Goal: Transaction & Acquisition: Obtain resource

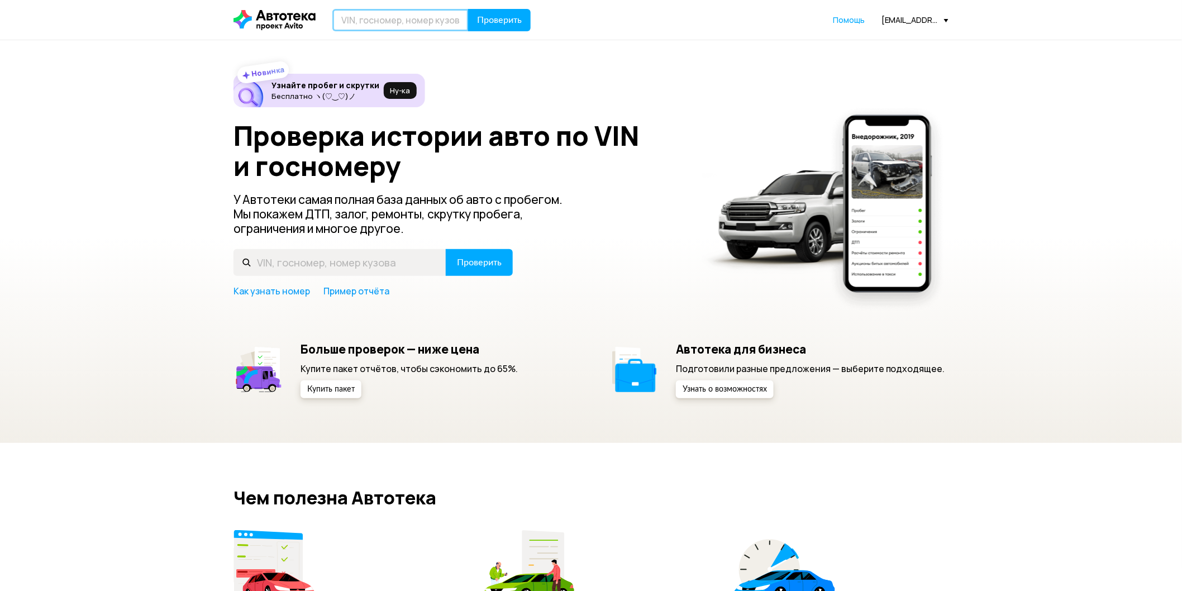
click at [428, 20] on input "text" at bounding box center [400, 20] width 136 height 22
type input "К681ТС57"
click at [468, 9] on button "Проверить" at bounding box center [499, 20] width 63 height 22
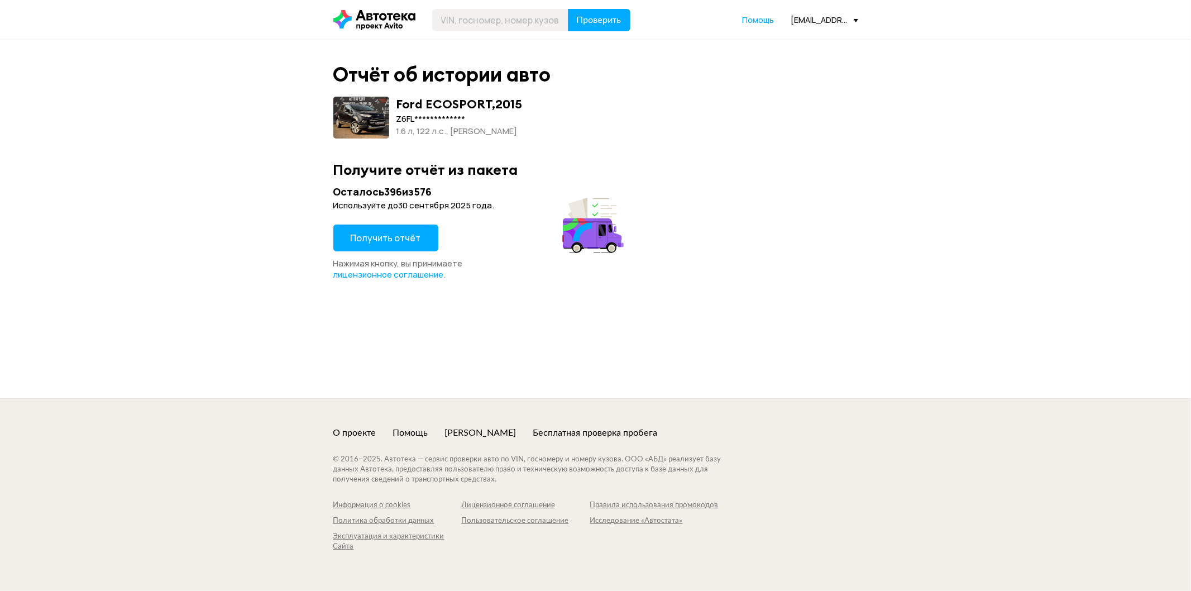
click at [398, 230] on button "Получить отчёт" at bounding box center [385, 238] width 105 height 27
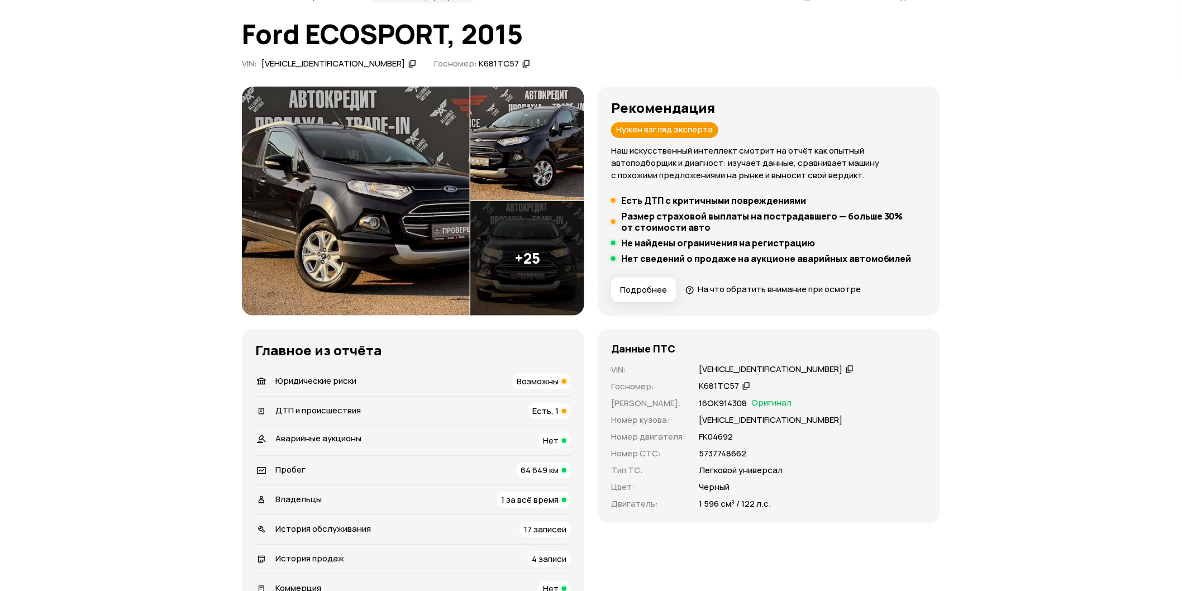
scroll to position [124, 0]
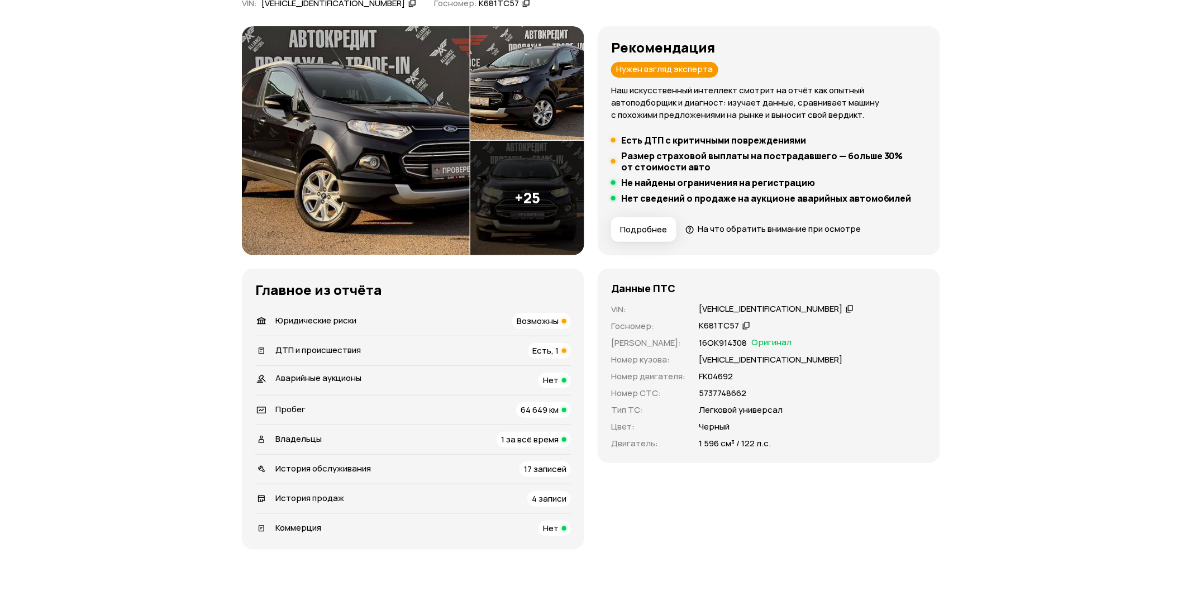
click at [724, 308] on div "[VEHICLE_IDENTIFICATION_NUMBER]" at bounding box center [771, 309] width 144 height 12
copy div "[VEHICLE_IDENTIFICATION_NUMBER]"
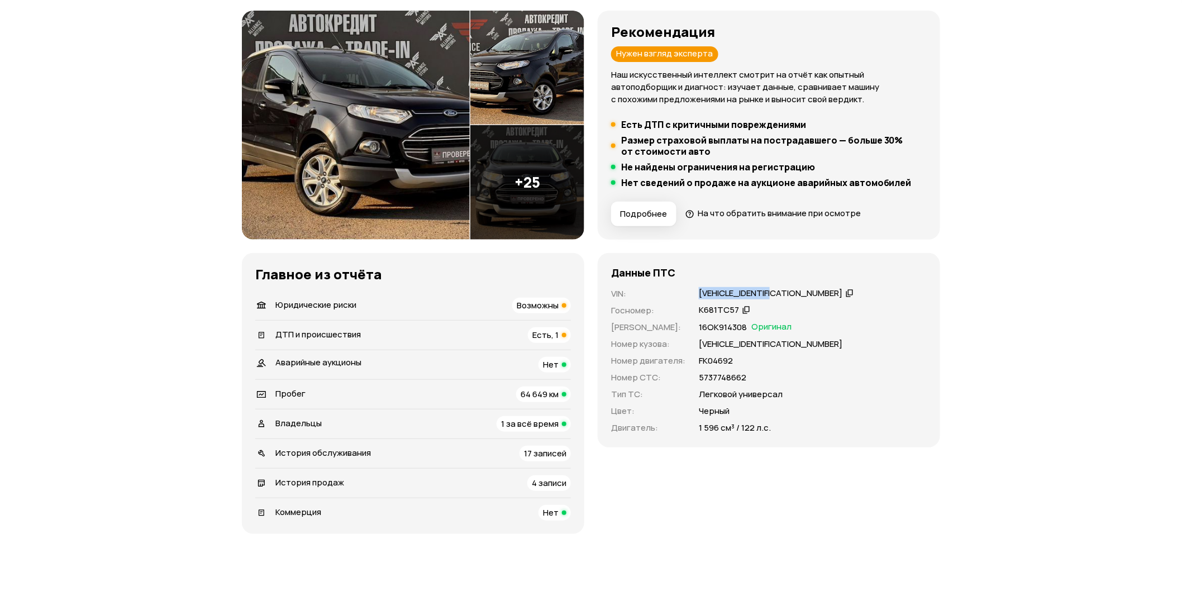
scroll to position [62, 0]
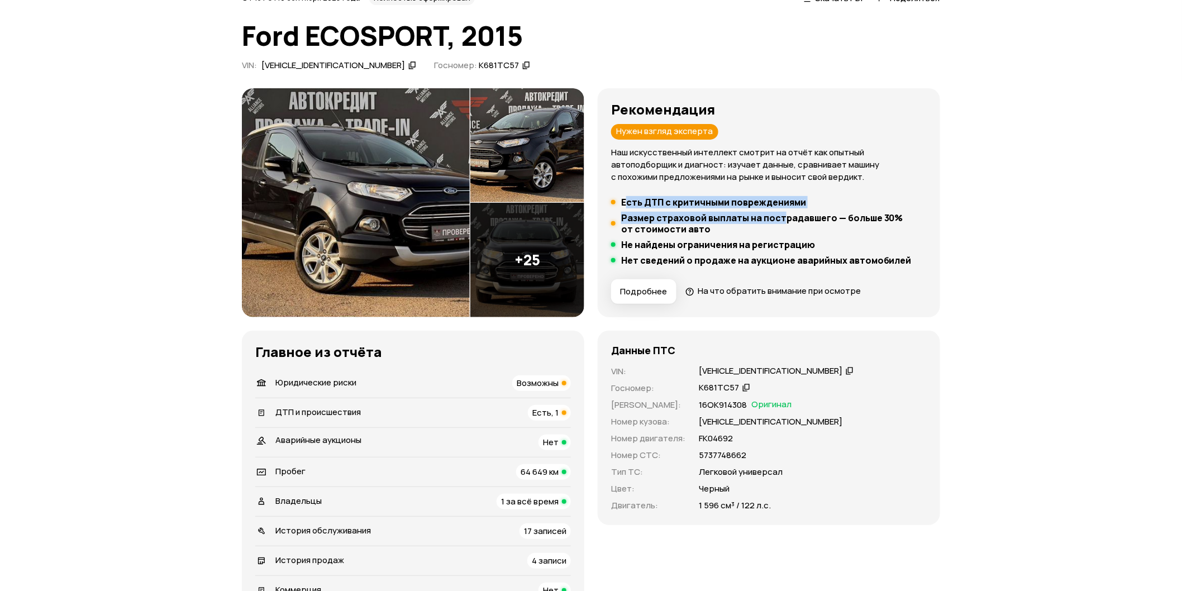
drag, startPoint x: 624, startPoint y: 199, endPoint x: 782, endPoint y: 218, distance: 159.7
click at [782, 218] on ul "Есть ДТП с критичными повреждениями Размер страховой выплаты на пострадавшего —…" at bounding box center [769, 231] width 316 height 69
click at [782, 218] on h5 "Размер страховой выплаты на пострадавшего — больше 30% от стоимости авто" at bounding box center [773, 223] width 305 height 22
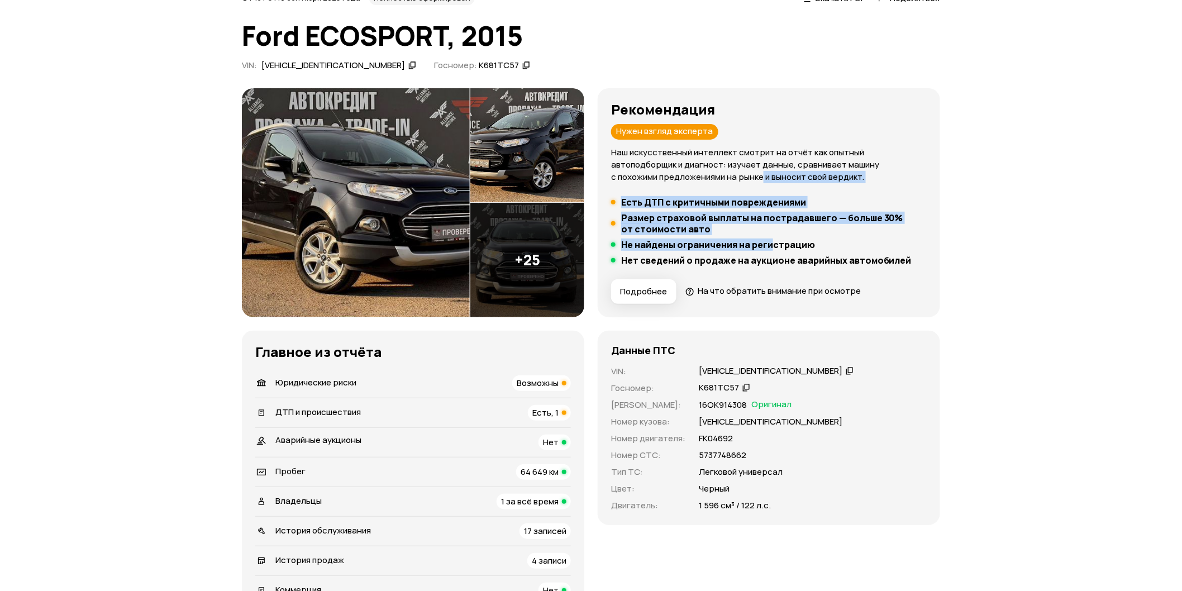
drag, startPoint x: 719, startPoint y: 228, endPoint x: 648, endPoint y: 185, distance: 83.1
click at [648, 185] on div "Рекомендация Нужен взгляд эксперта Наш искусственный интеллект смотрит на отчёт…" at bounding box center [769, 203] width 316 height 202
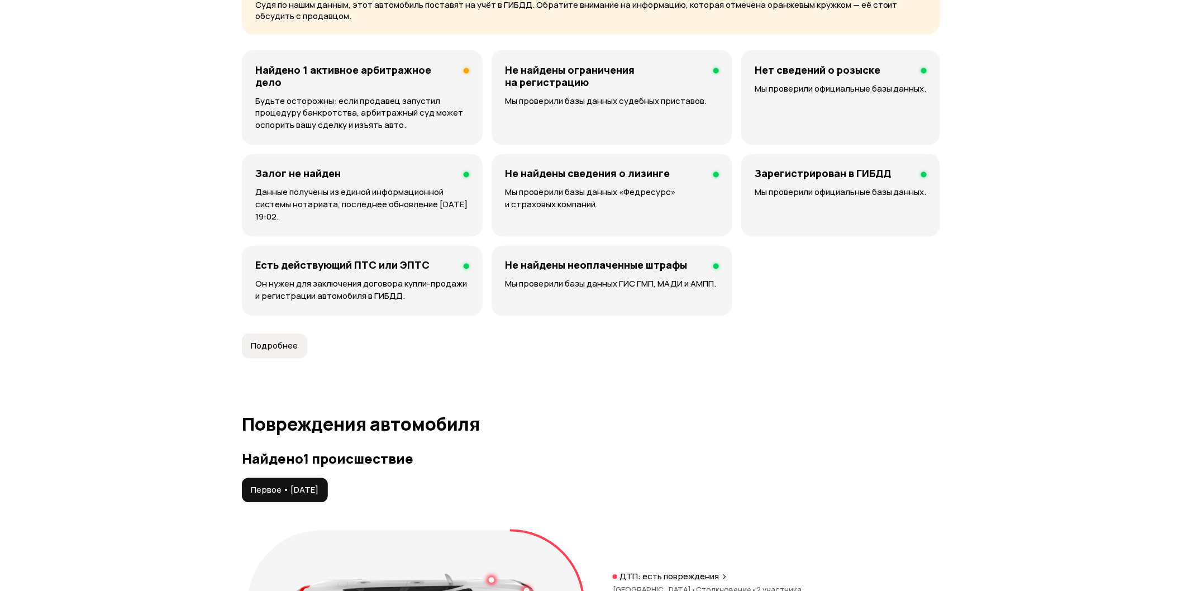
scroll to position [806, 0]
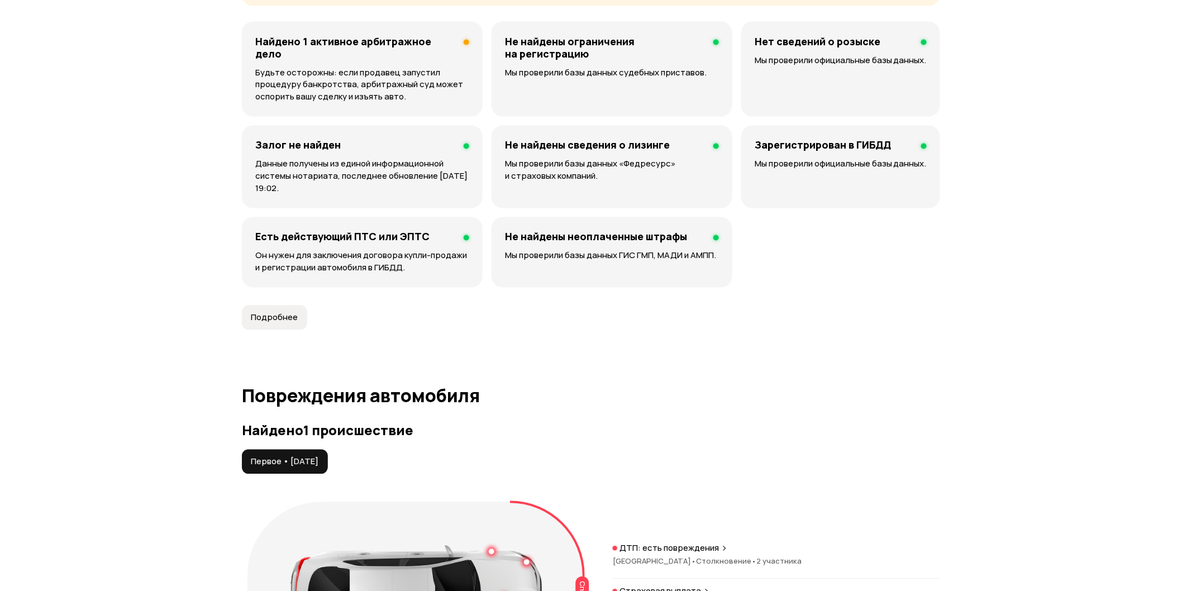
click at [439, 47] on h4 "Найдено 1 активное арбитражное дело" at bounding box center [354, 47] width 199 height 25
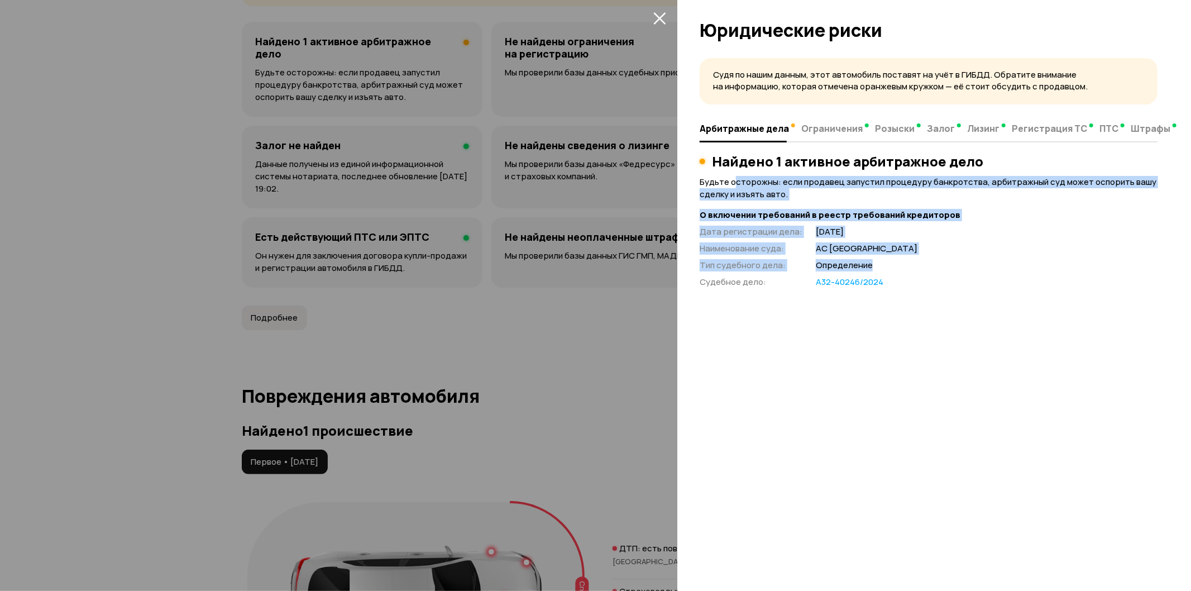
drag, startPoint x: 734, startPoint y: 182, endPoint x: 927, endPoint y: 261, distance: 208.6
click at [927, 261] on div "Найдено 1 активное арбитражное дело Будьте осторожны: если продавец запустил пр…" at bounding box center [929, 221] width 458 height 135
click at [927, 261] on p "Определение" at bounding box center [987, 266] width 342 height 12
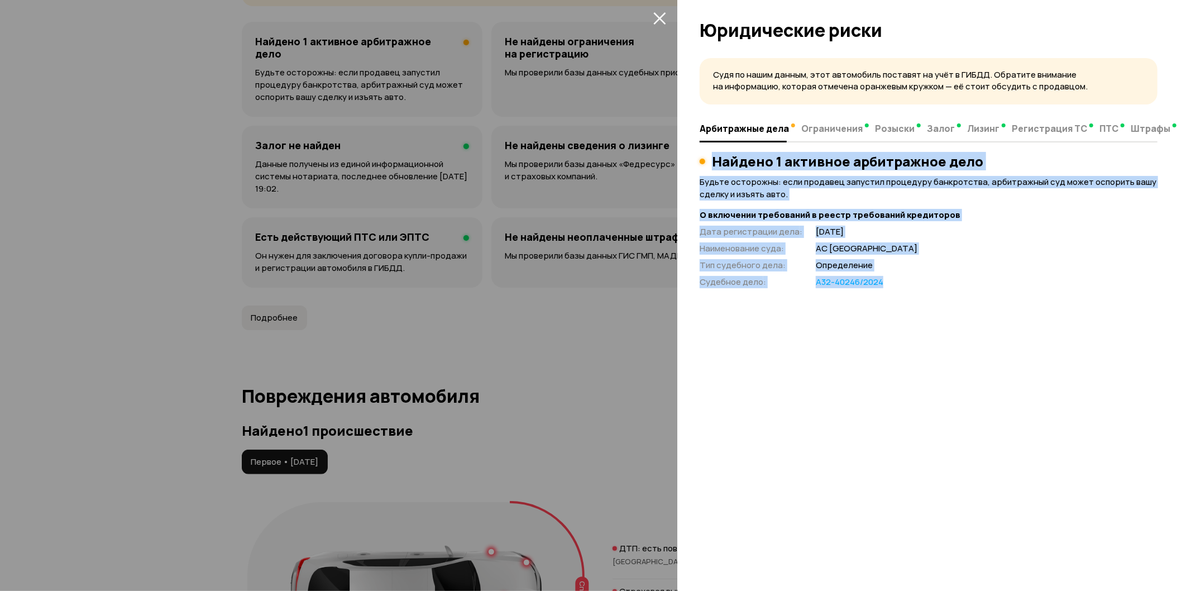
drag, startPoint x: 913, startPoint y: 283, endPoint x: 716, endPoint y: 154, distance: 235.3
click at [716, 154] on div "Найдено 1 активное арбитражное дело Будьте осторожны: если продавец запустил пр…" at bounding box center [929, 221] width 458 height 135
click at [716, 154] on h3 "Найдено 1 активное арбитражное дело" at bounding box center [847, 162] width 271 height 16
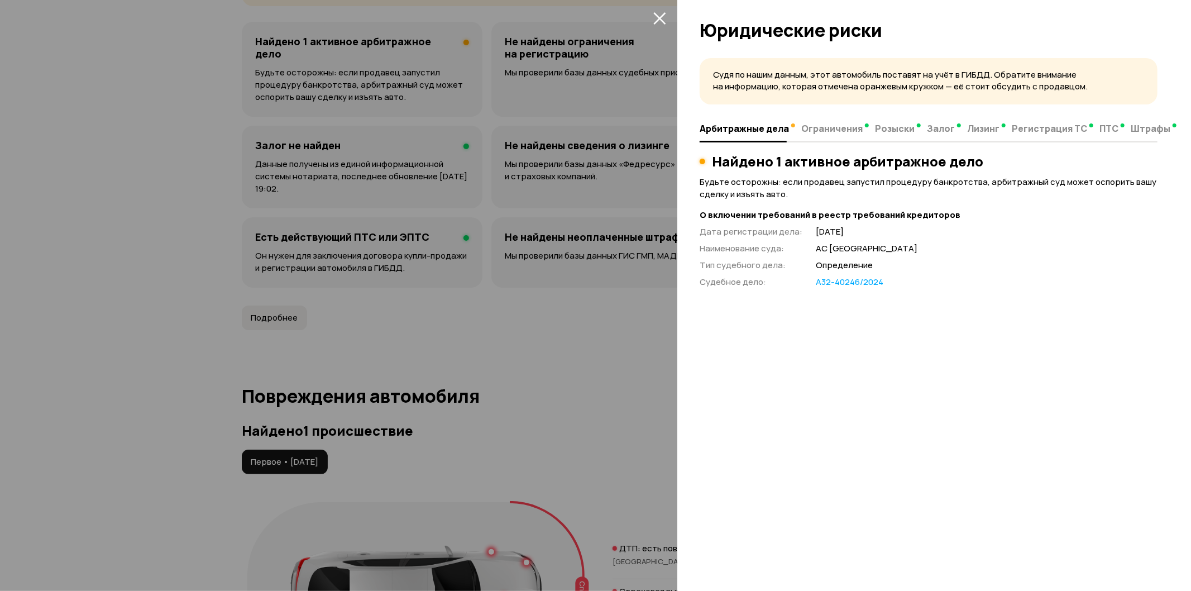
click at [667, 17] on button "закрыть" at bounding box center [660, 18] width 18 height 18
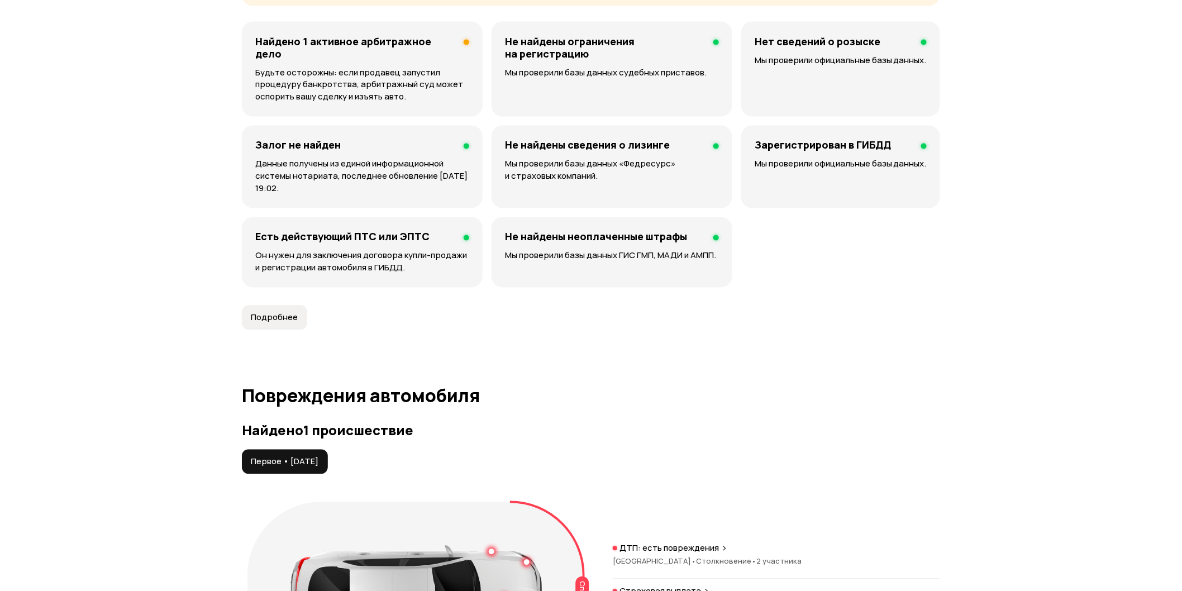
click at [439, 74] on p "Будьте осторожны: если продавец запустил процедуру банкротства, арбитражный суд…" at bounding box center [362, 84] width 214 height 37
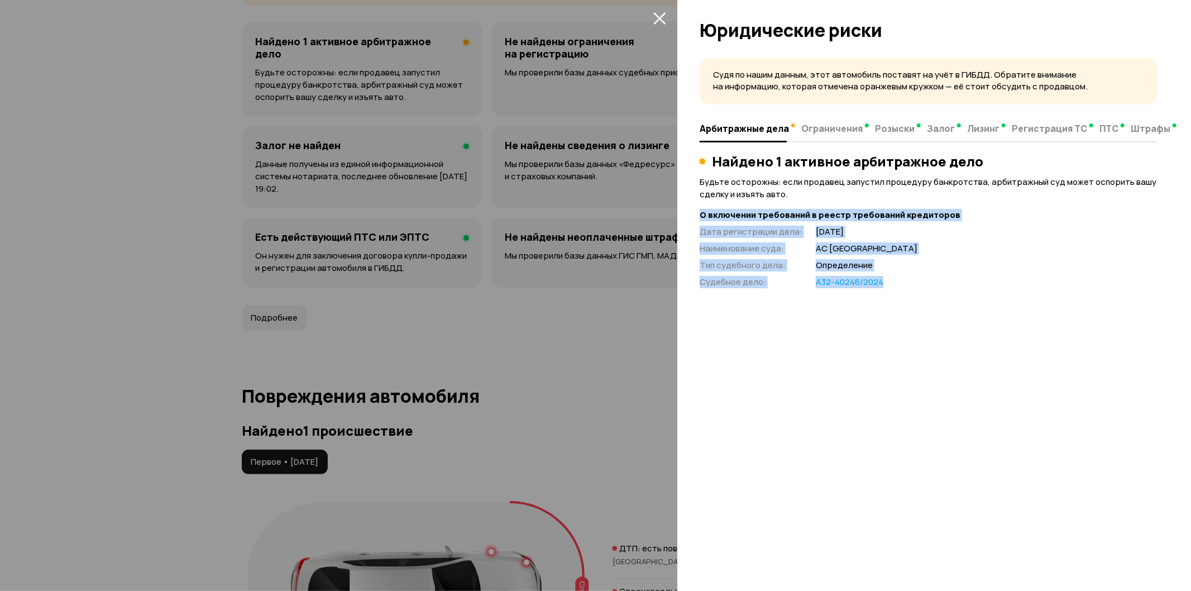
drag, startPoint x: 699, startPoint y: 209, endPoint x: 945, endPoint y: 287, distance: 258.2
click at [945, 287] on div "Судя по нашим данным, этот автомобиль поставят на учёт в ГИБДД. Обратите вниман…" at bounding box center [934, 320] width 514 height 539
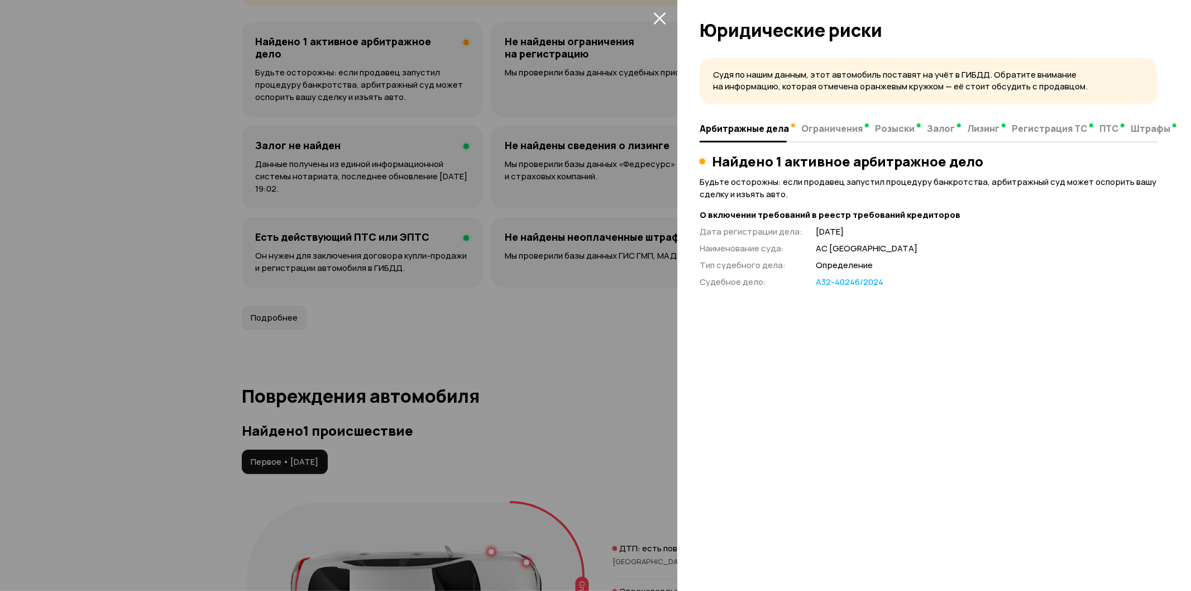
click at [945, 287] on div "Судя по нашим данным, этот автомобиль поставят на учёт в ГИБДД. Обратите вниман…" at bounding box center [934, 320] width 514 height 539
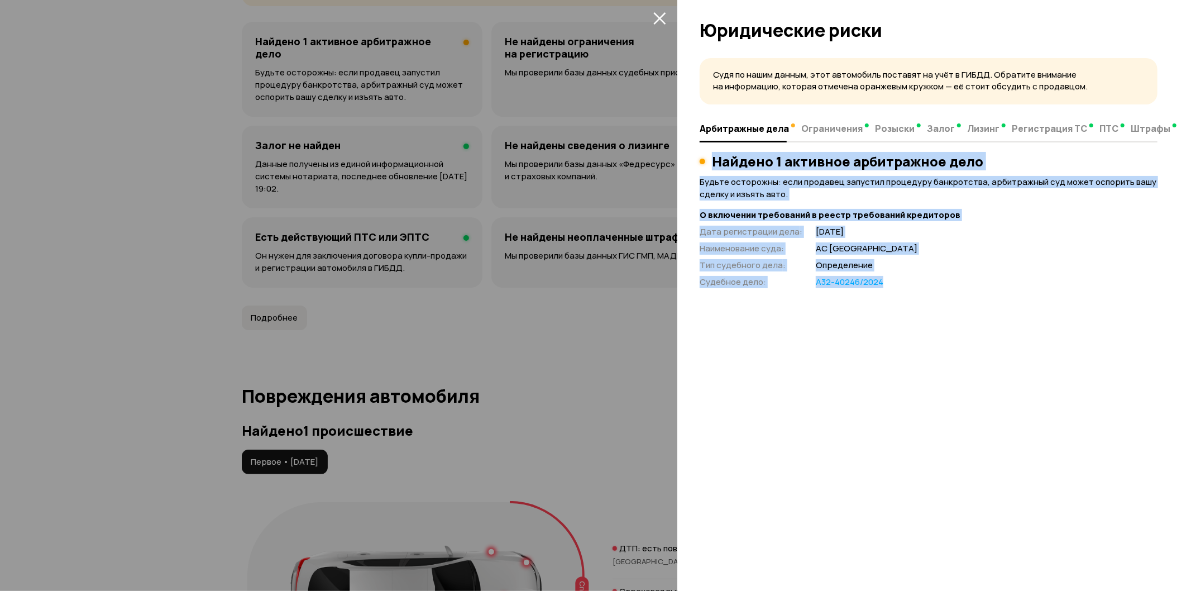
drag, startPoint x: 933, startPoint y: 294, endPoint x: 710, endPoint y: 142, distance: 269.7
click at [710, 142] on div "Судя по нашим данным, этот автомобиль поставят на учёт в ГИБДД. Обратите вниман…" at bounding box center [934, 320] width 514 height 539
click at [710, 168] on div "Найдено 1 активное арбитражное дело" at bounding box center [929, 162] width 458 height 16
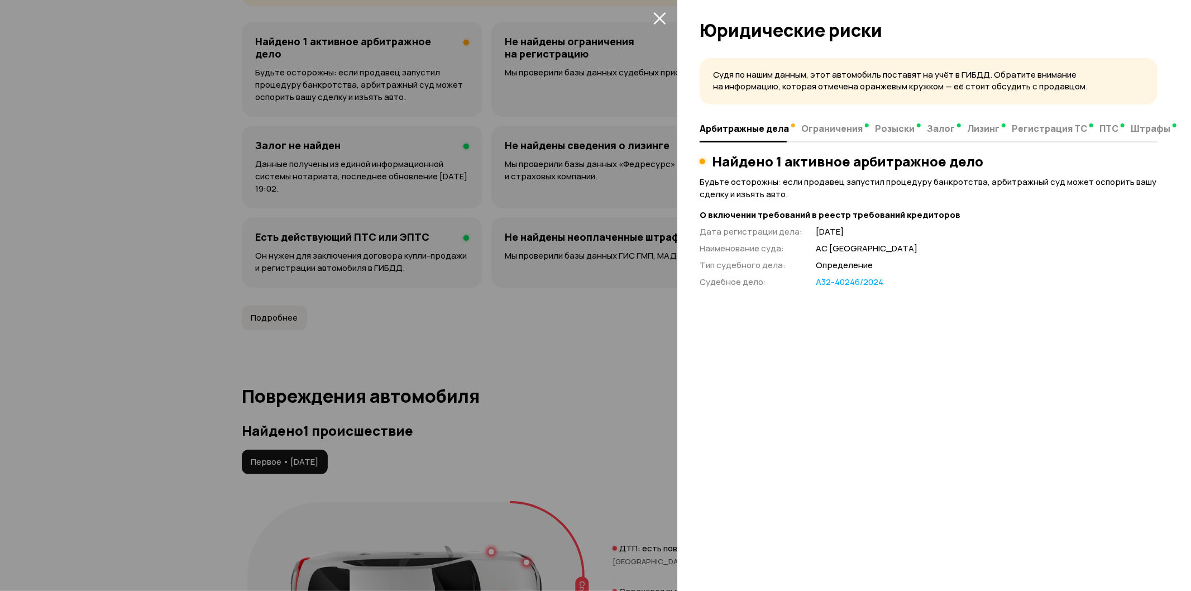
click at [667, 17] on button "закрыть" at bounding box center [660, 18] width 18 height 18
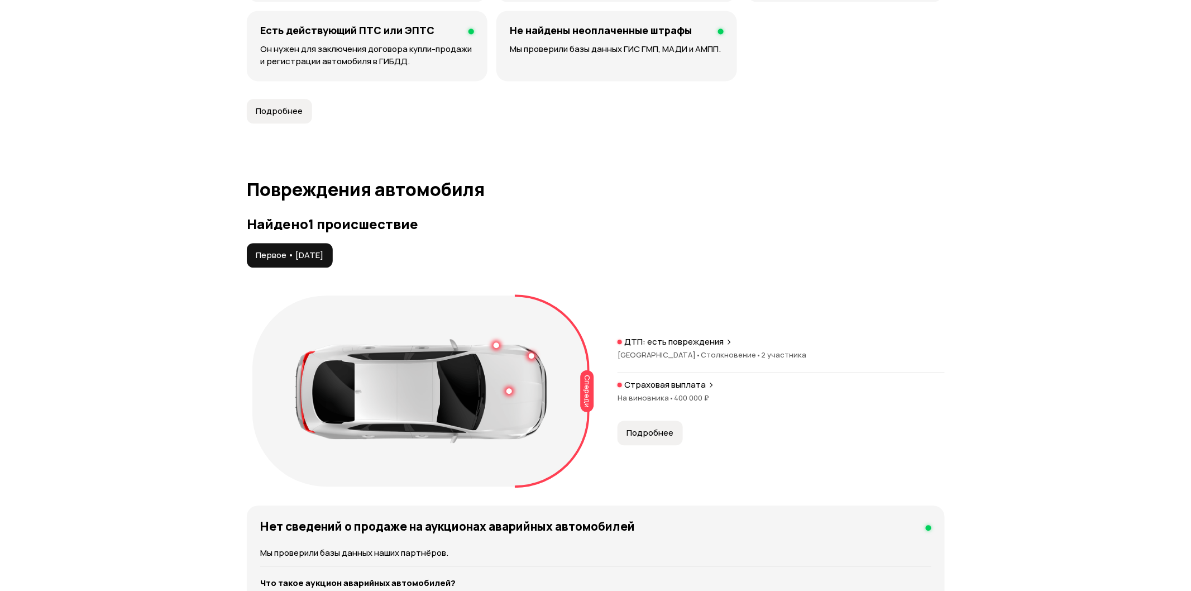
scroll to position [1117, 0]
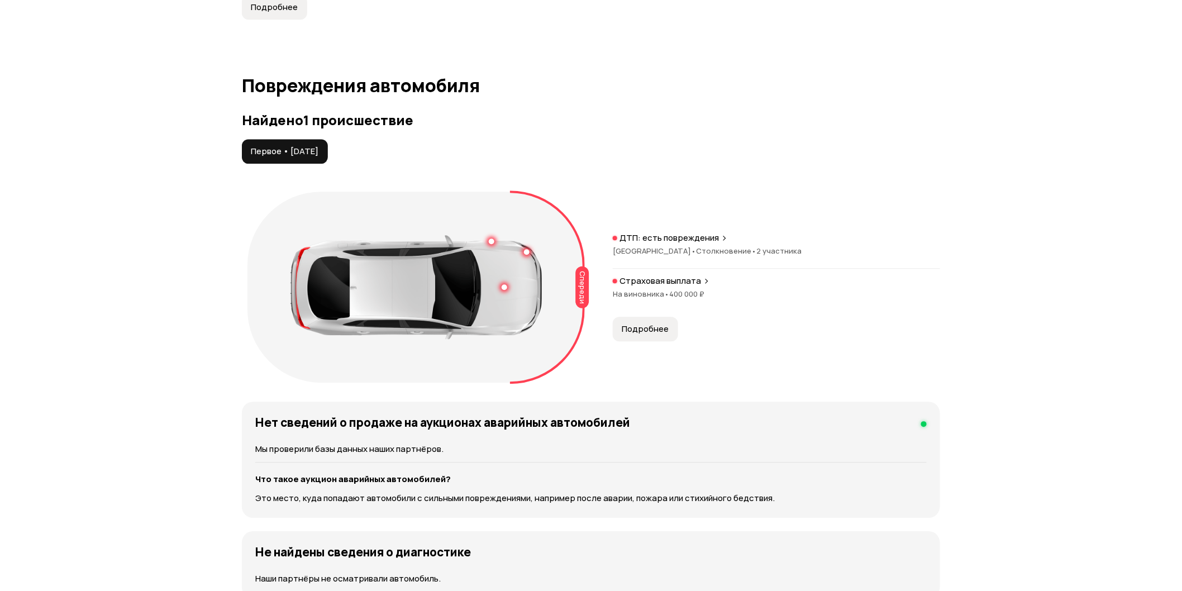
click at [641, 323] on span "Подробнее" at bounding box center [645, 328] width 47 height 11
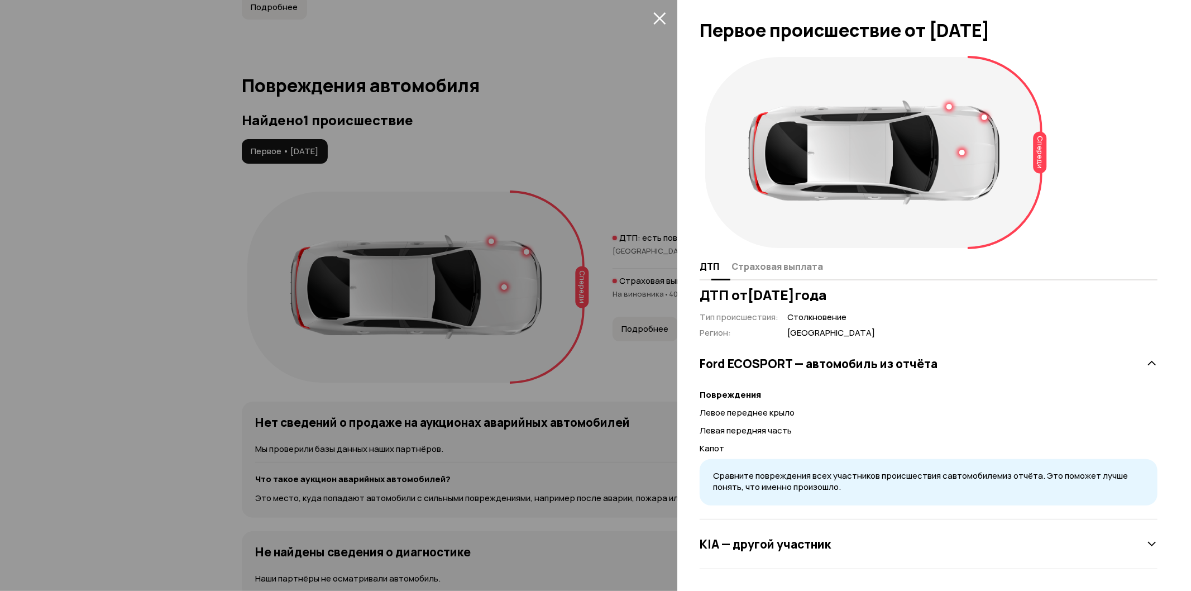
click at [790, 262] on span "Страховая выплата" at bounding box center [778, 266] width 92 height 11
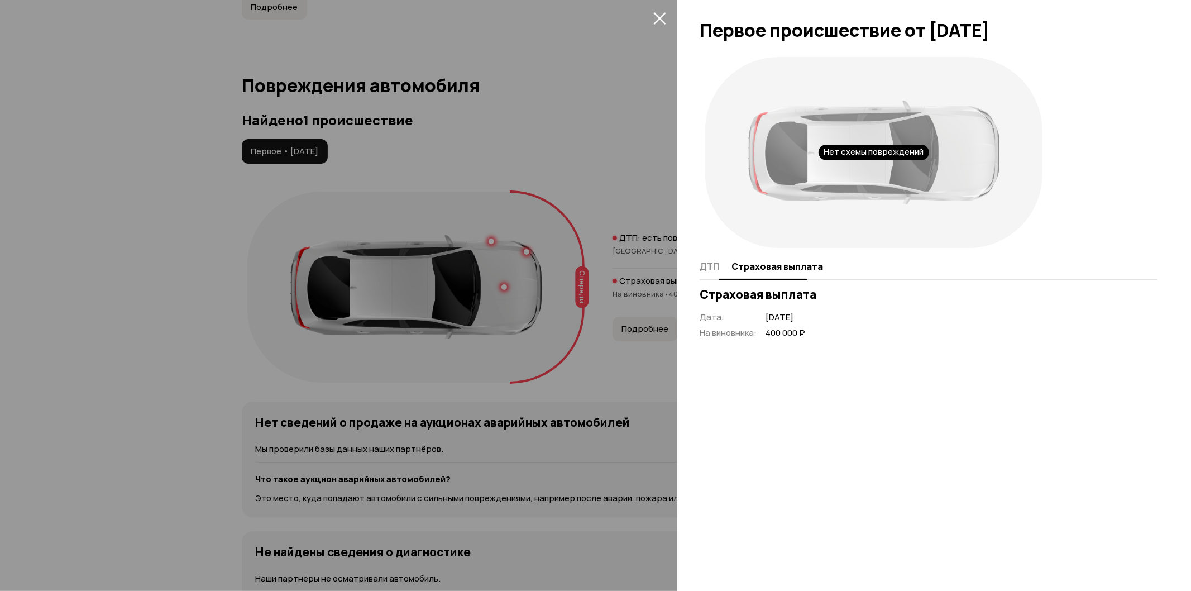
click at [709, 263] on span "ДТП" at bounding box center [710, 266] width 20 height 11
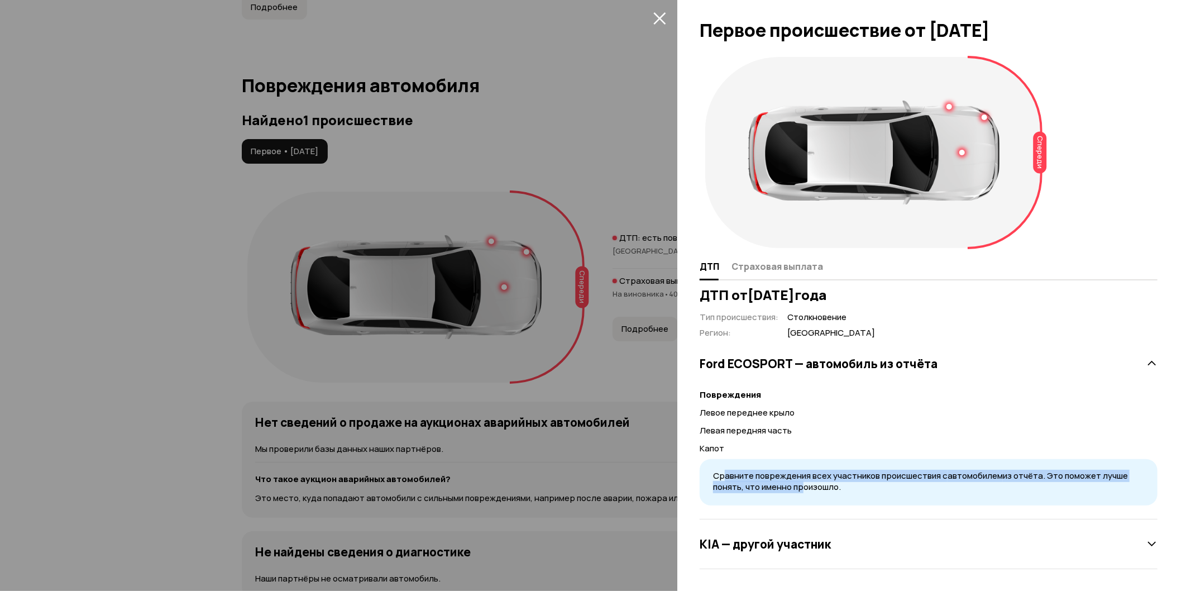
drag, startPoint x: 726, startPoint y: 466, endPoint x: 837, endPoint y: 494, distance: 114.0
click at [820, 491] on div "Сравните повреждения всех участников происшествия с автомобилем из отчёта. Это …" at bounding box center [929, 482] width 458 height 46
click at [853, 497] on div "Сравните повреждения всех участников происшествия с автомобилем из отчёта. Это …" at bounding box center [929, 482] width 458 height 46
drag, startPoint x: 856, startPoint y: 487, endPoint x: 715, endPoint y: 460, distance: 143.4
click at [715, 460] on div "Сравните повреждения всех участников происшествия с автомобилем из отчёта. Это …" at bounding box center [929, 482] width 458 height 46
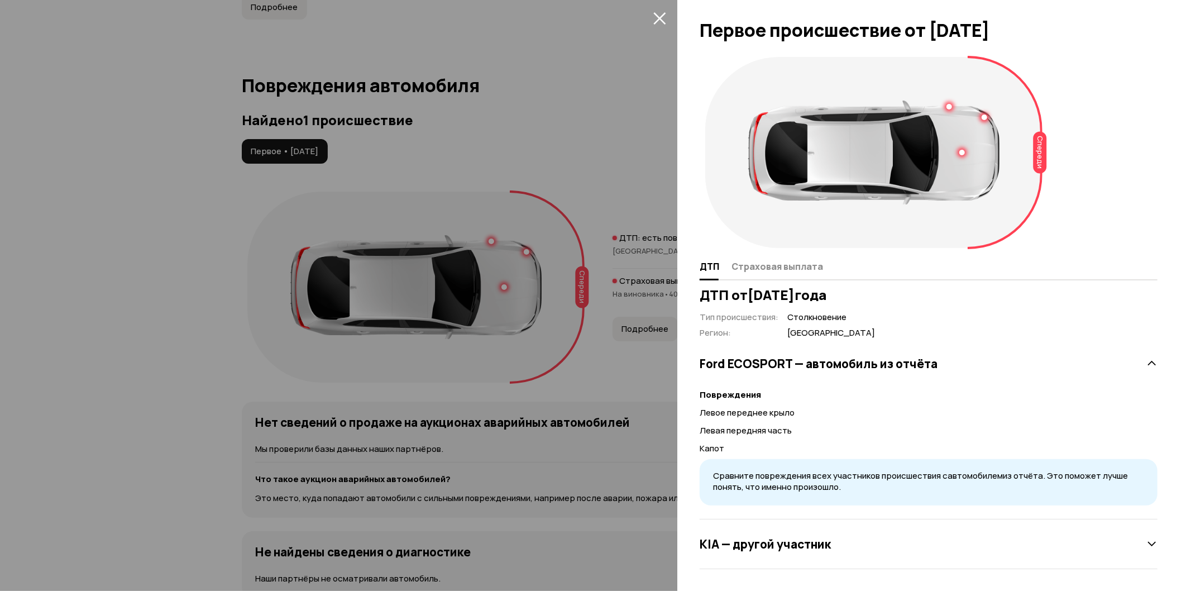
click at [715, 460] on div "Сравните повреждения всех участников происшествия с автомобилем из отчёта. Это …" at bounding box center [929, 482] width 458 height 46
click at [962, 535] on div "KIA — другой участник" at bounding box center [929, 544] width 458 height 22
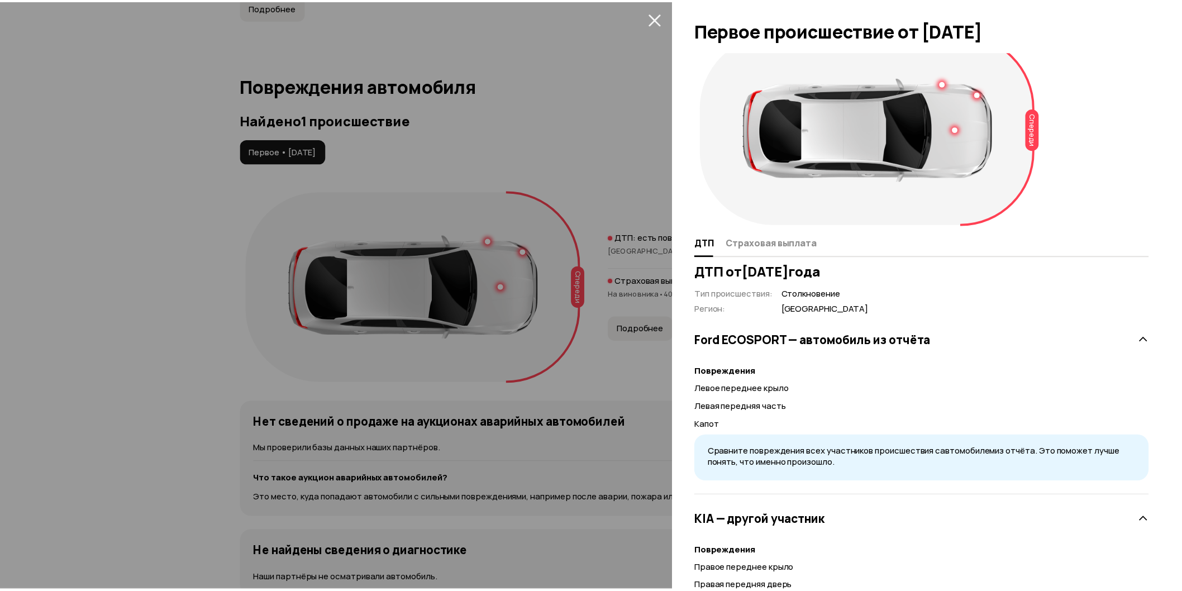
scroll to position [0, 0]
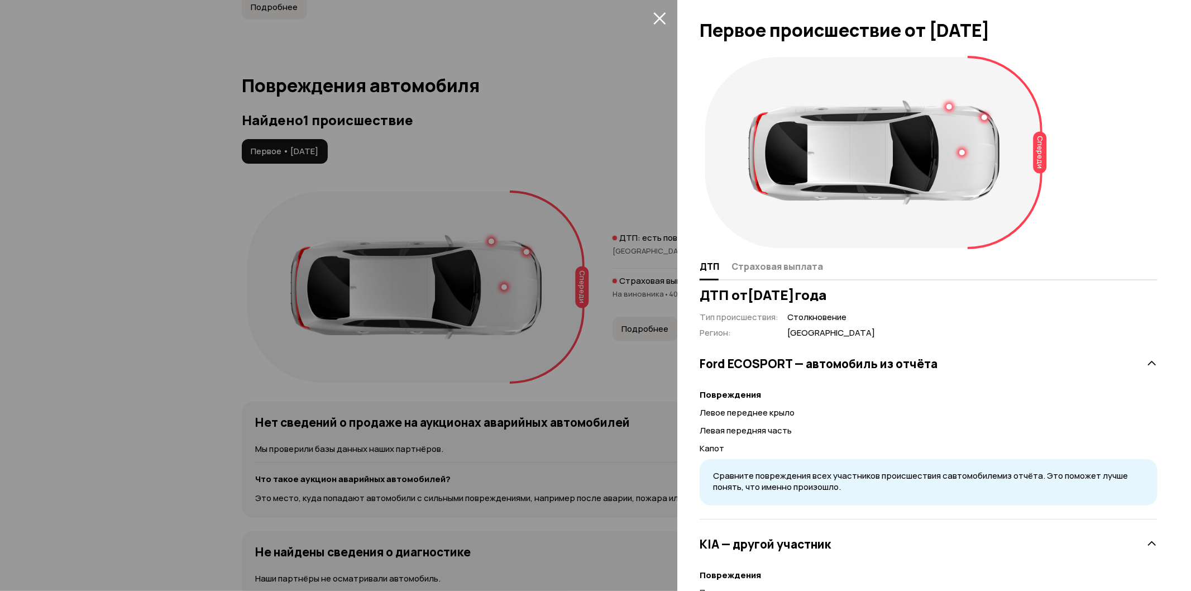
click at [1035, 142] on div "Спереди" at bounding box center [1040, 153] width 13 height 42
click at [987, 118] on div at bounding box center [873, 153] width 251 height 104
click at [962, 159] on div at bounding box center [873, 153] width 251 height 104
click at [684, 280] on div "Спереди ДТП Страховая выплата ДТП от [DATE] Тип происшествия : Столкновение Рег…" at bounding box center [934, 320] width 514 height 539
click at [632, 264] on div at bounding box center [595, 295] width 1191 height 591
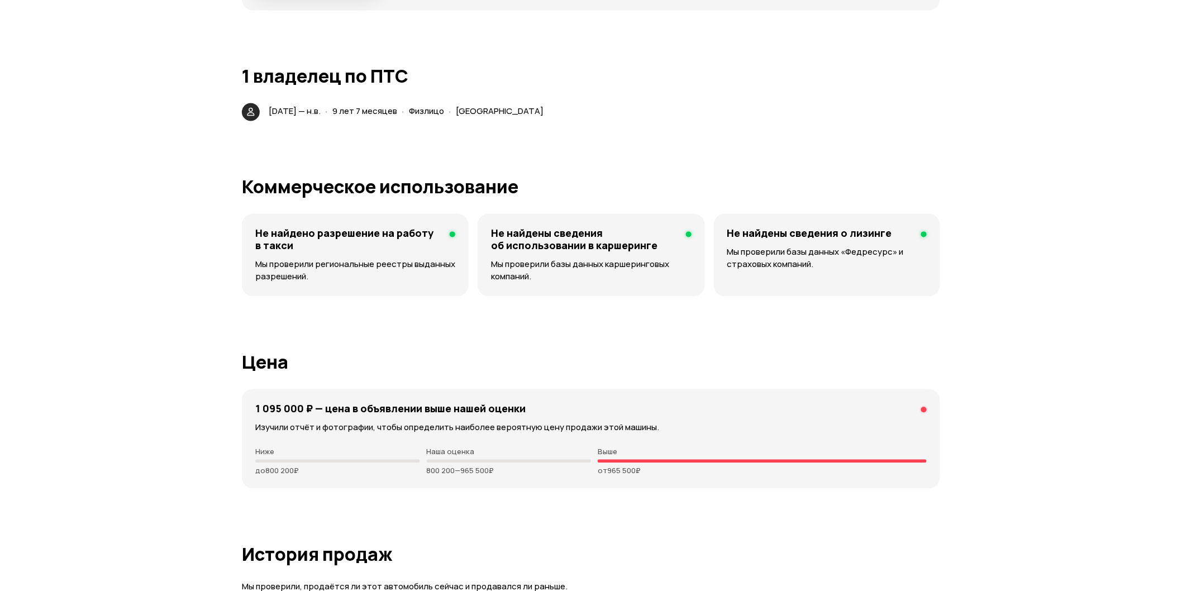
scroll to position [2606, 0]
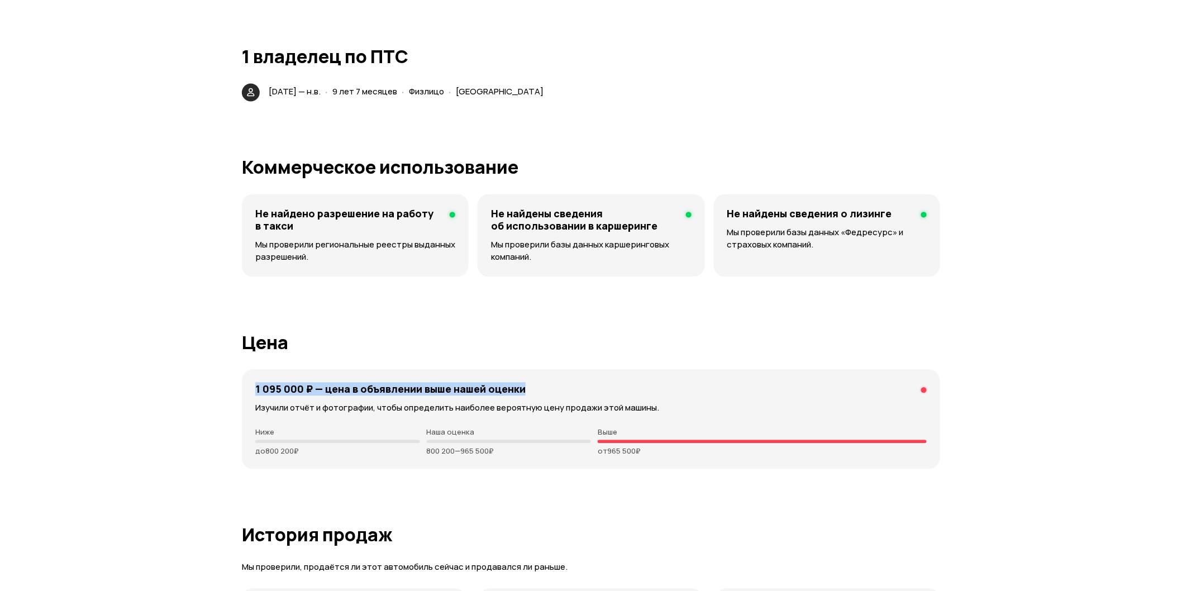
drag, startPoint x: 539, startPoint y: 378, endPoint x: 255, endPoint y: 366, distance: 284.5
click at [255, 370] on div "1 095 000 ₽ — цена в объявлении выше нашей оценки Изучили отчёт и фотографии, ч…" at bounding box center [591, 419] width 698 height 99
click at [255, 386] on div "1 095 000 ₽ — цена в объявлении выше нашей оценки Изучили отчёт и фотографии, ч…" at bounding box center [591, 419] width 698 height 99
drag, startPoint x: 302, startPoint y: 378, endPoint x: 576, endPoint y: 447, distance: 282.4
click at [576, 447] on div "1 095 000 ₽ — цена в объявлении выше нашей оценки Изучили отчёт и фотографии, ч…" at bounding box center [591, 419] width 698 height 99
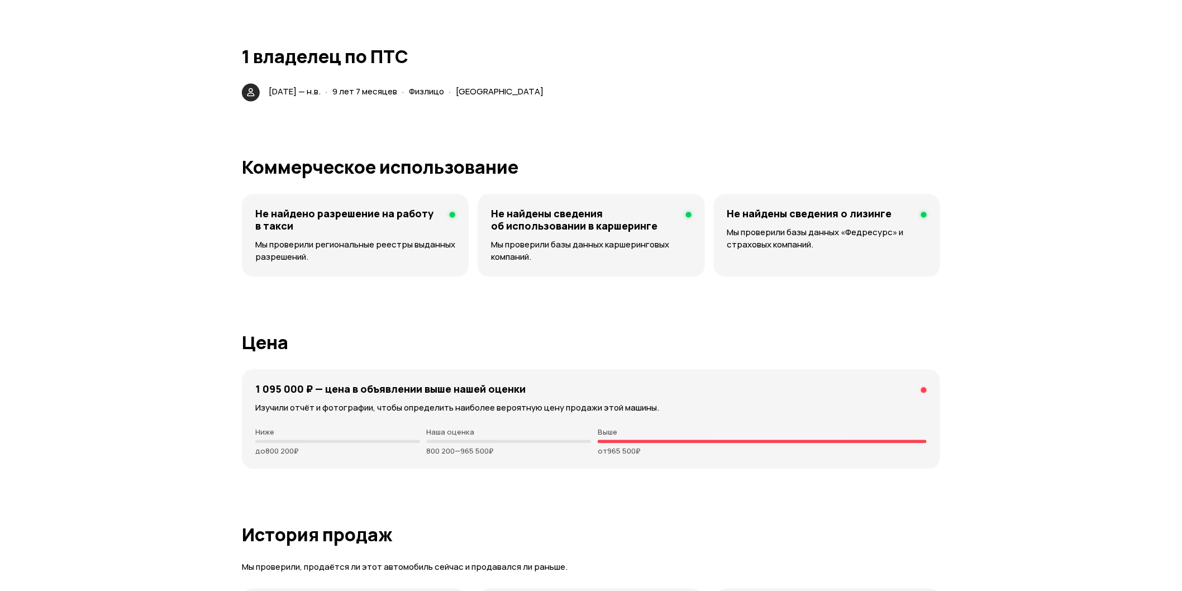
click at [641, 447] on div "1 095 000 ₽ — цена в объявлении выше нашей оценки Изучили отчёт и фотографии, ч…" at bounding box center [591, 419] width 698 height 99
drag, startPoint x: 646, startPoint y: 437, endPoint x: 473, endPoint y: 378, distance: 182.3
click at [473, 378] on div "1 095 000 ₽ — цена в объявлении выше нашей оценки Изучили отчёт и фотографии, ч…" at bounding box center [591, 419] width 698 height 99
click at [473, 383] on h4 "1 095 000 ₽ — цена в объявлении выше нашей оценки" at bounding box center [390, 389] width 270 height 12
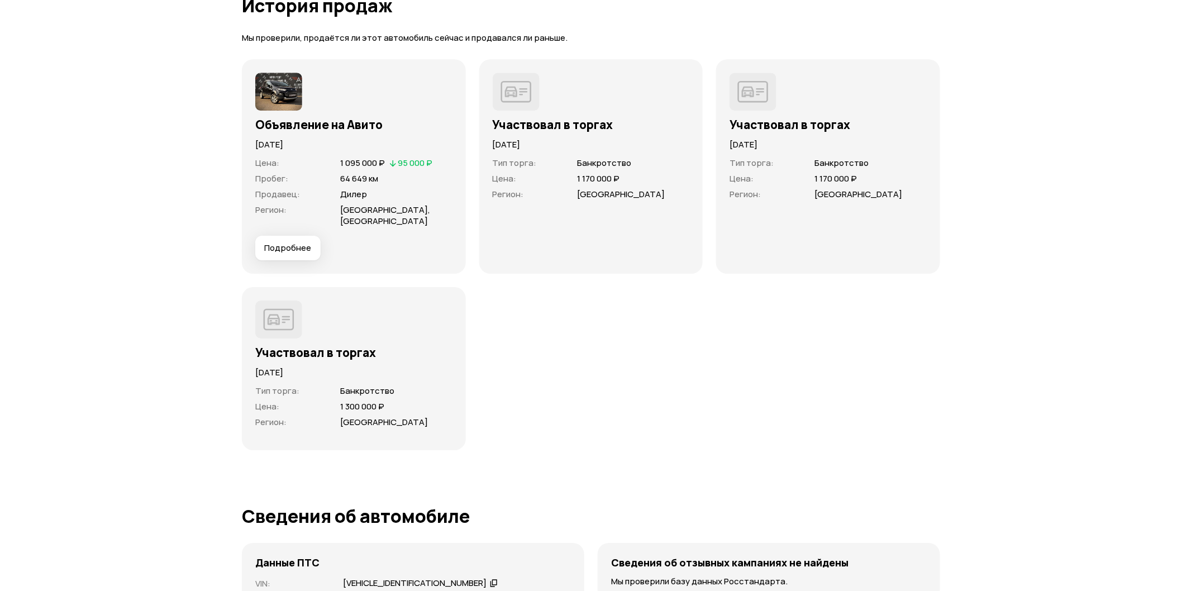
scroll to position [3164, 0]
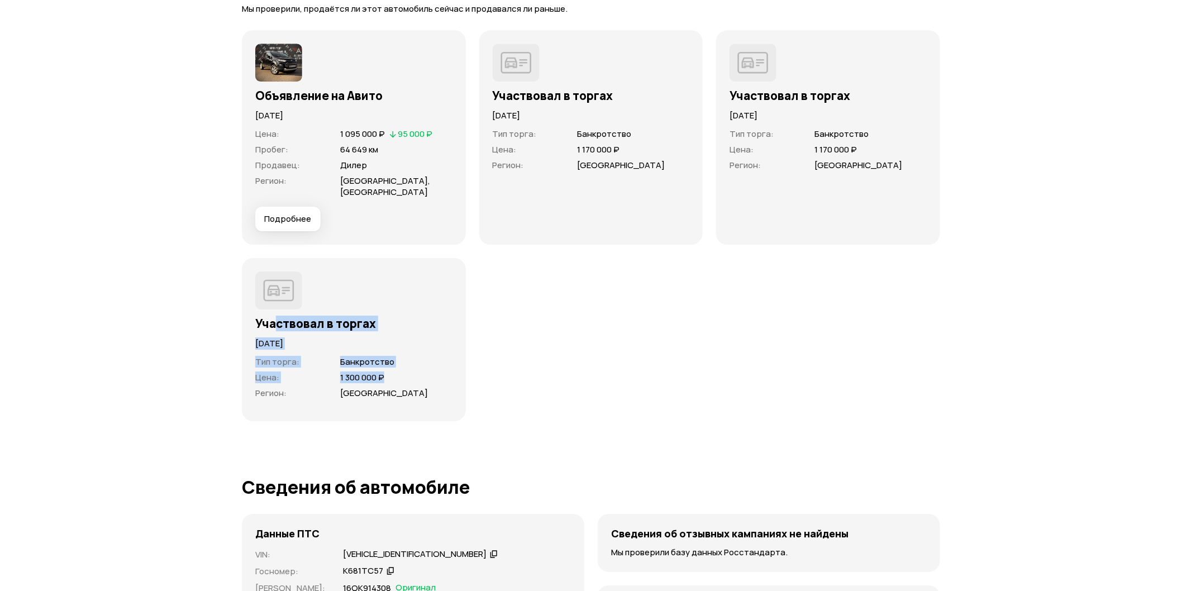
drag, startPoint x: 414, startPoint y: 366, endPoint x: 279, endPoint y: 305, distance: 148.0
click at [279, 305] on div "Участвовал в торгах [DATE] Тип торга : Банкротство Цена : 1 300 000 ₽ Регион : …" at bounding box center [353, 339] width 197 height 136
click at [279, 316] on h3 "Участвовал в торгах" at bounding box center [353, 323] width 197 height 15
drag, startPoint x: 247, startPoint y: 304, endPoint x: 431, endPoint y: 376, distance: 197.7
click at [431, 376] on div "Участвовал в торгах [DATE] Тип торга : Банкротство Цена : 1 300 000 ₽ Регион : …" at bounding box center [354, 339] width 224 height 163
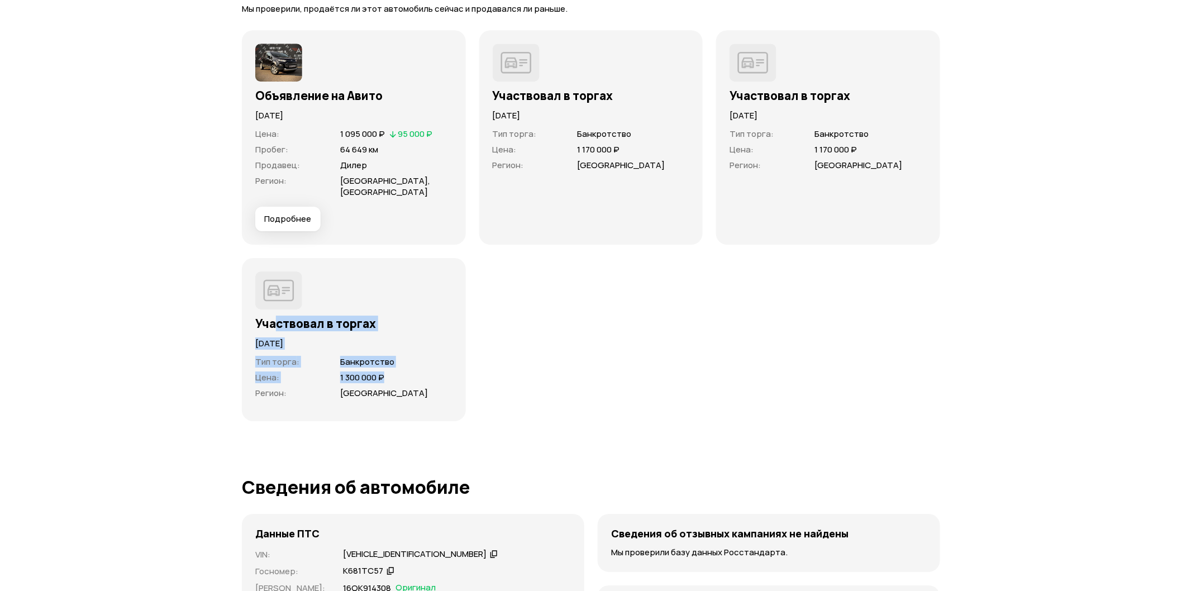
click at [431, 388] on span "[GEOGRAPHIC_DATA]" at bounding box center [396, 393] width 112 height 11
click at [503, 369] on div "Объявление на Авито [DATE] Цена : 1 095 000 ₽   95 000 ₽ Пробег : 64 649 км Про…" at bounding box center [591, 225] width 698 height 391
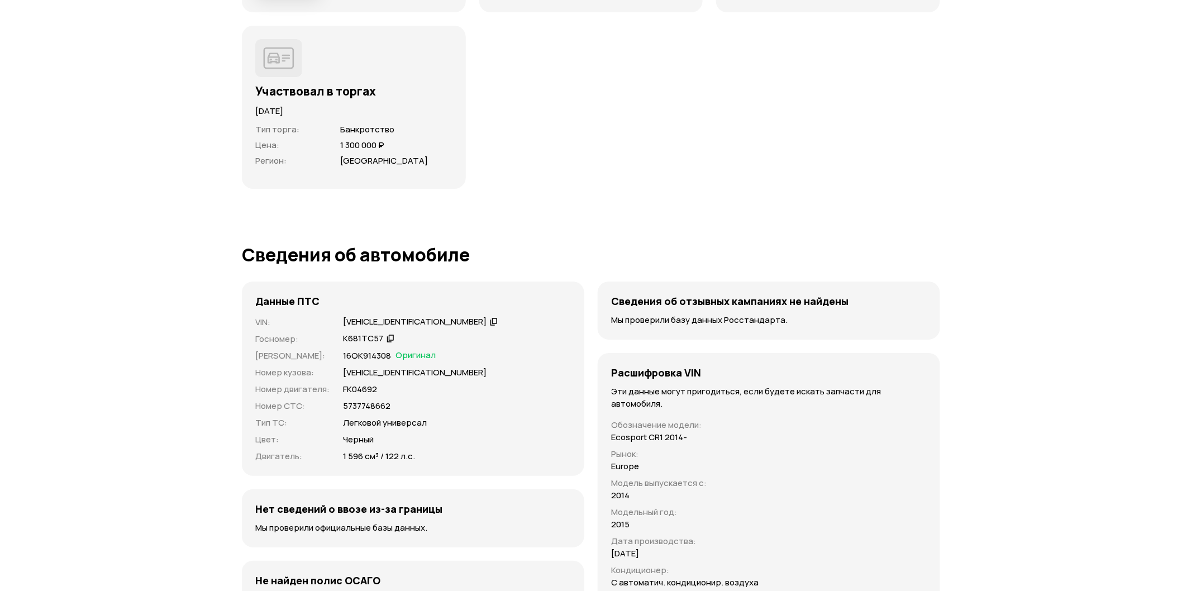
scroll to position [3413, 0]
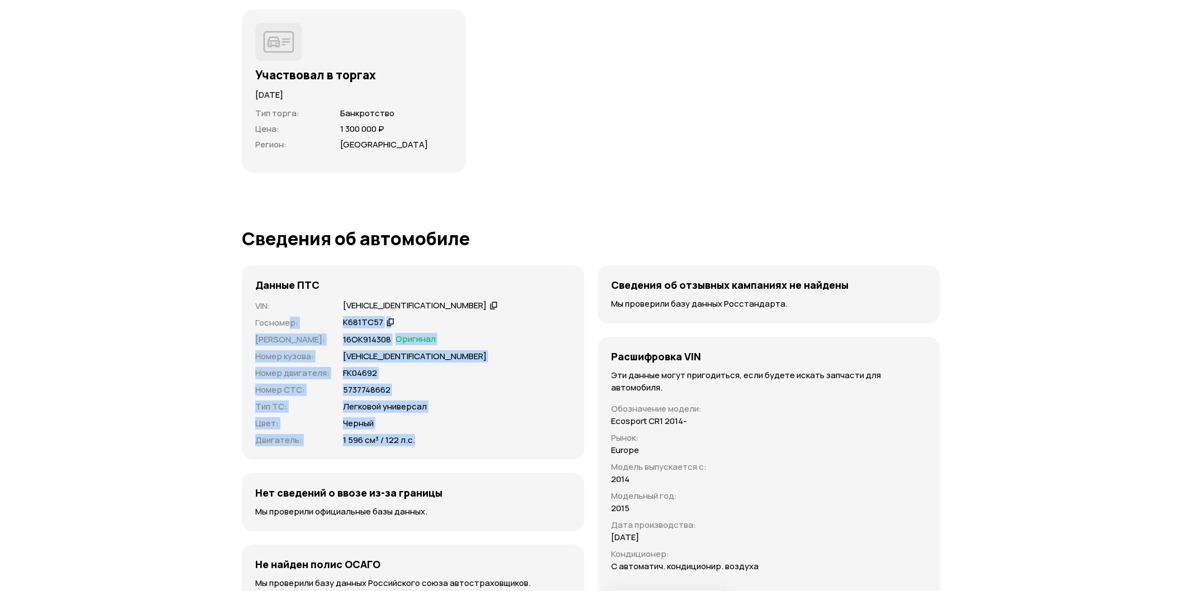
drag, startPoint x: 348, startPoint y: 399, endPoint x: 291, endPoint y: 309, distance: 107.2
click at [291, 311] on div "VIN : [VEHICLE_IDENTIFICATION_NUMBER]   Госномер : К681ТС57   Номер ПТС : 16ОК9…" at bounding box center [413, 373] width 316 height 146
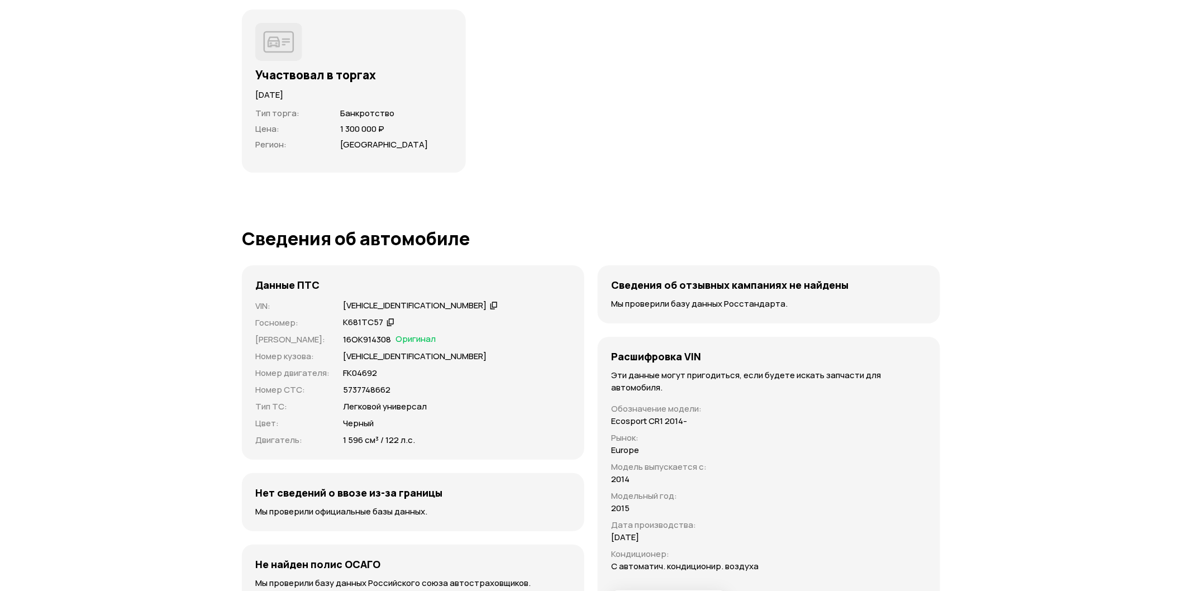
click at [271, 279] on h4 "Данные ПТС" at bounding box center [287, 285] width 64 height 12
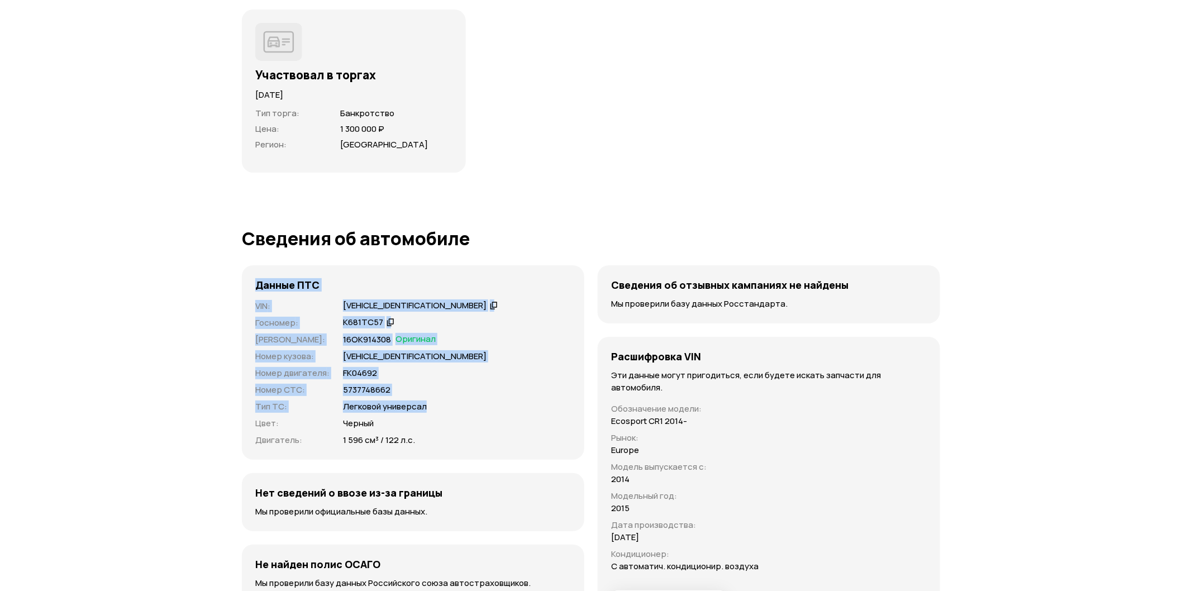
drag, startPoint x: 252, startPoint y: 274, endPoint x: 475, endPoint y: 399, distance: 255.5
click at [475, 399] on div "Данные ПТС VIN : [VEHICLE_IDENTIFICATION_NUMBER]   Госномер : К681ТС57   Номер …" at bounding box center [413, 362] width 342 height 194
click at [475, 400] on div "Легковой универсал" at bounding box center [457, 406] width 228 height 12
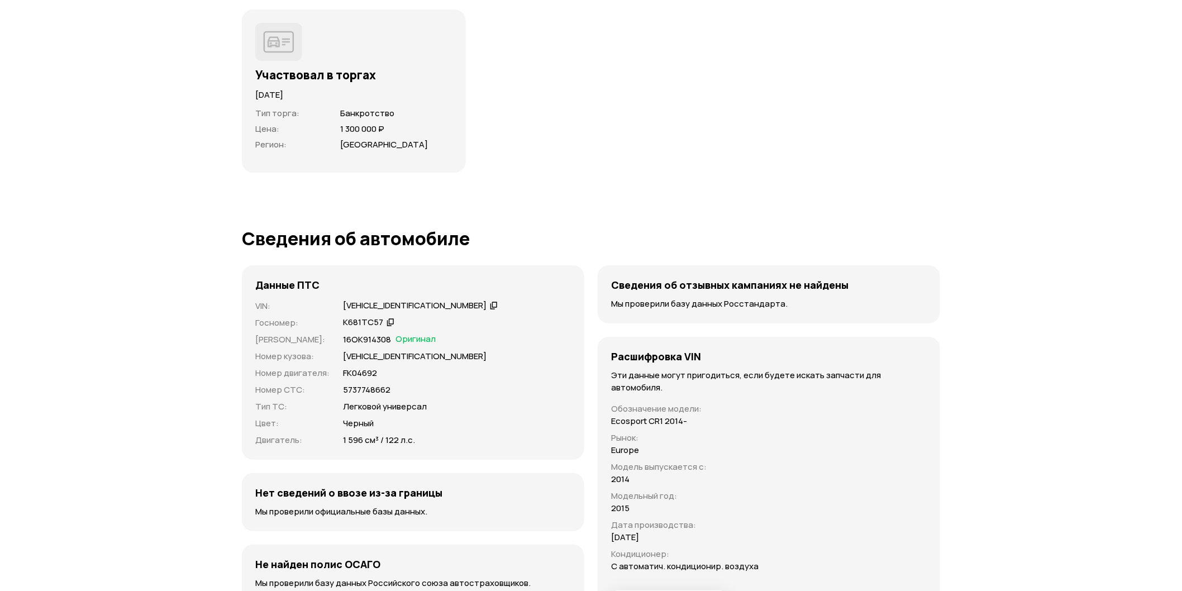
scroll to position [3599, 0]
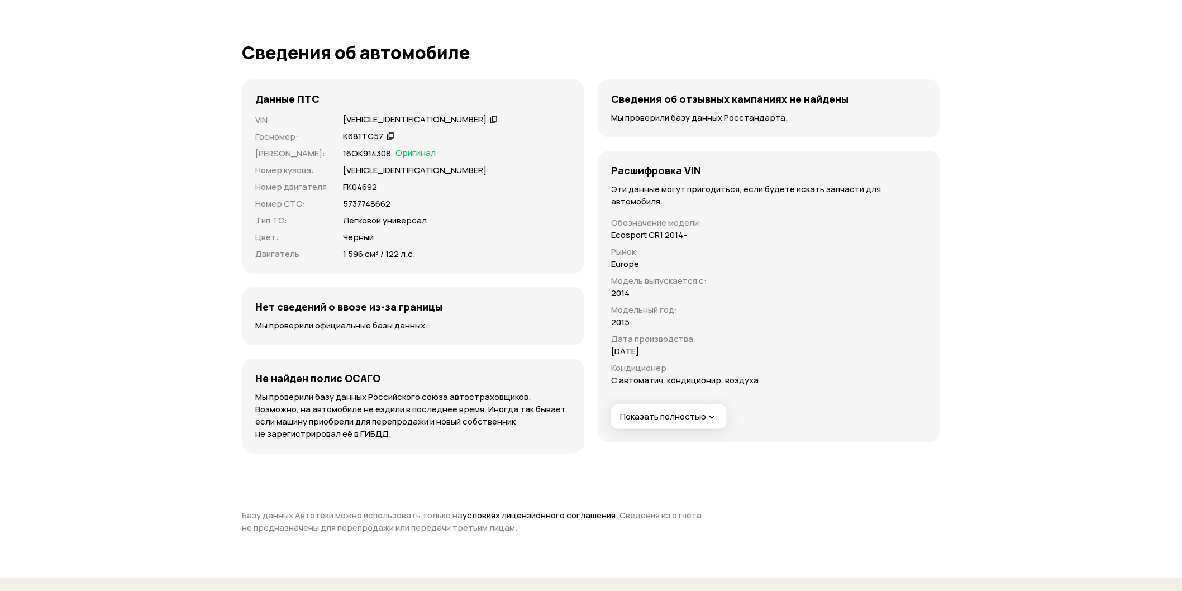
click at [666, 411] on span "Показать полностью" at bounding box center [668, 417] width 97 height 12
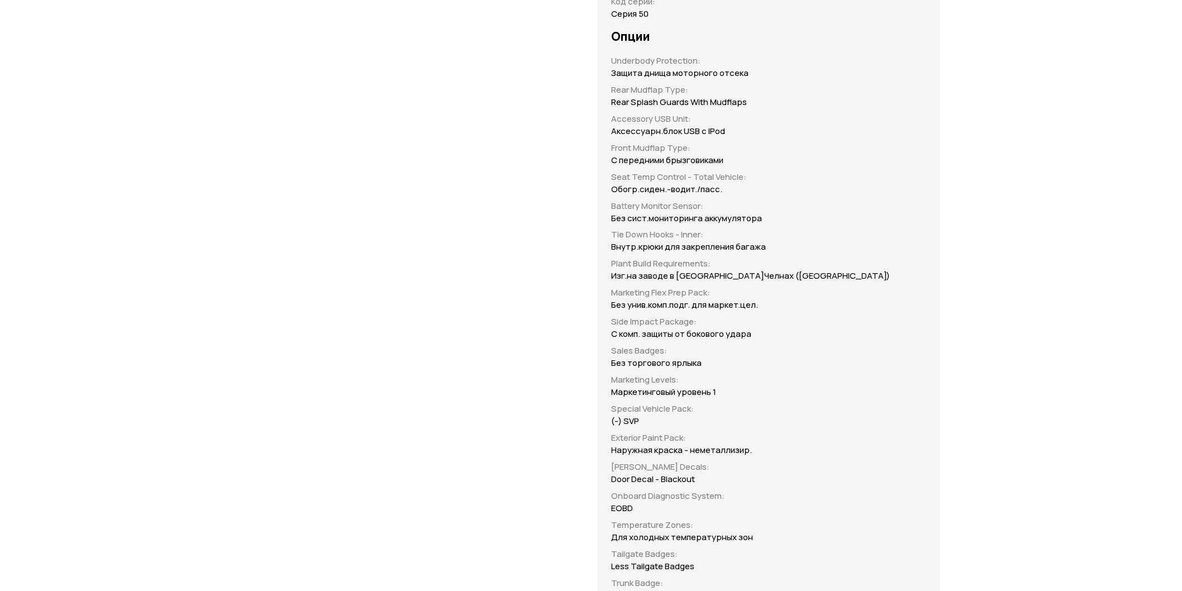
scroll to position [4219, 0]
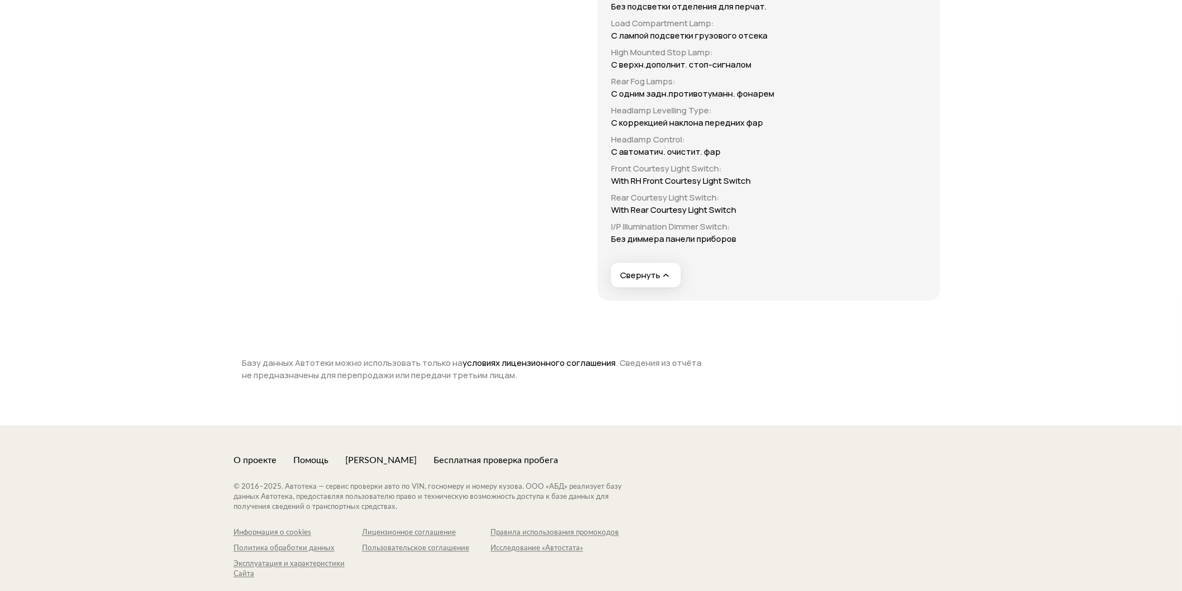
click at [637, 270] on span "Свернуть" at bounding box center [645, 276] width 51 height 12
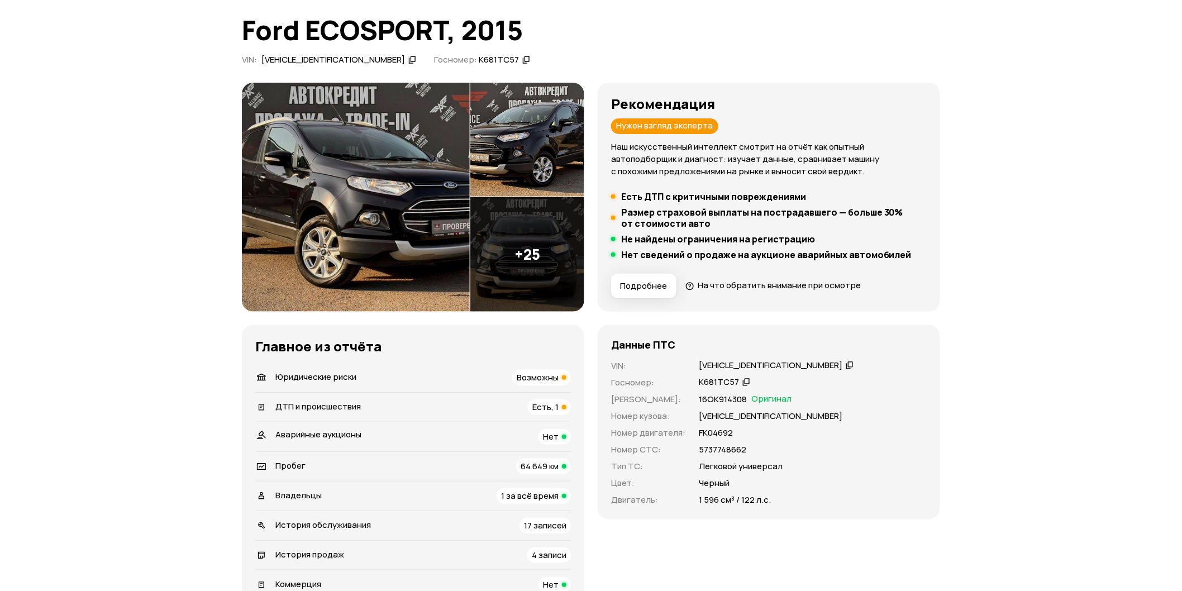
scroll to position [124, 0]
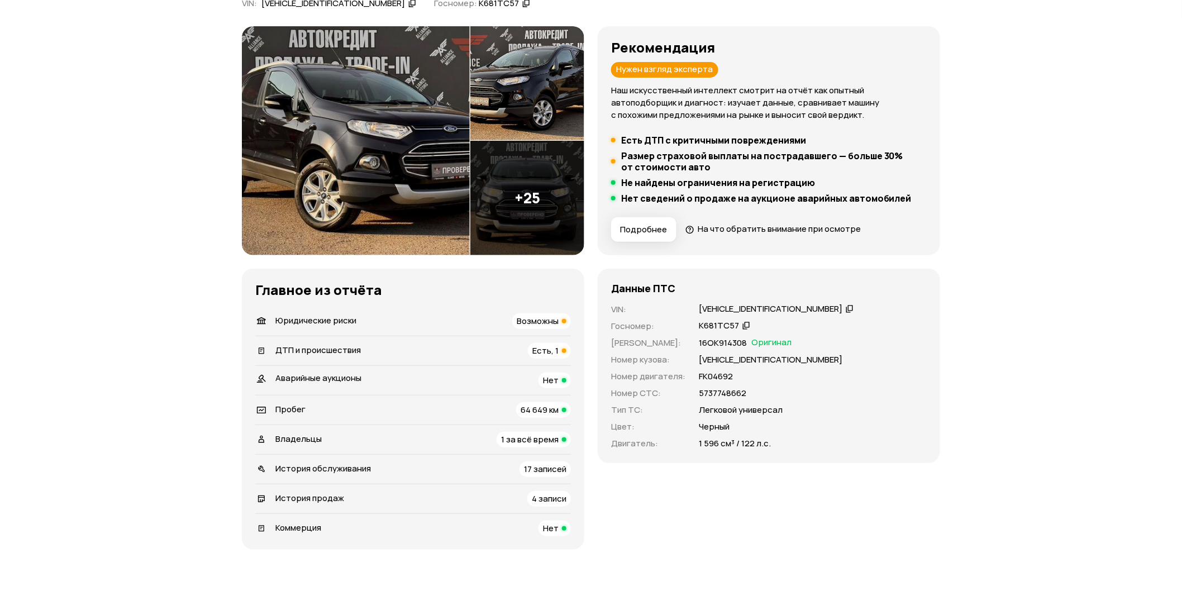
click at [729, 306] on div "[VEHICLE_IDENTIFICATION_NUMBER]" at bounding box center [771, 309] width 144 height 12
copy div "[VEHICLE_IDENTIFICATION_NUMBER]"
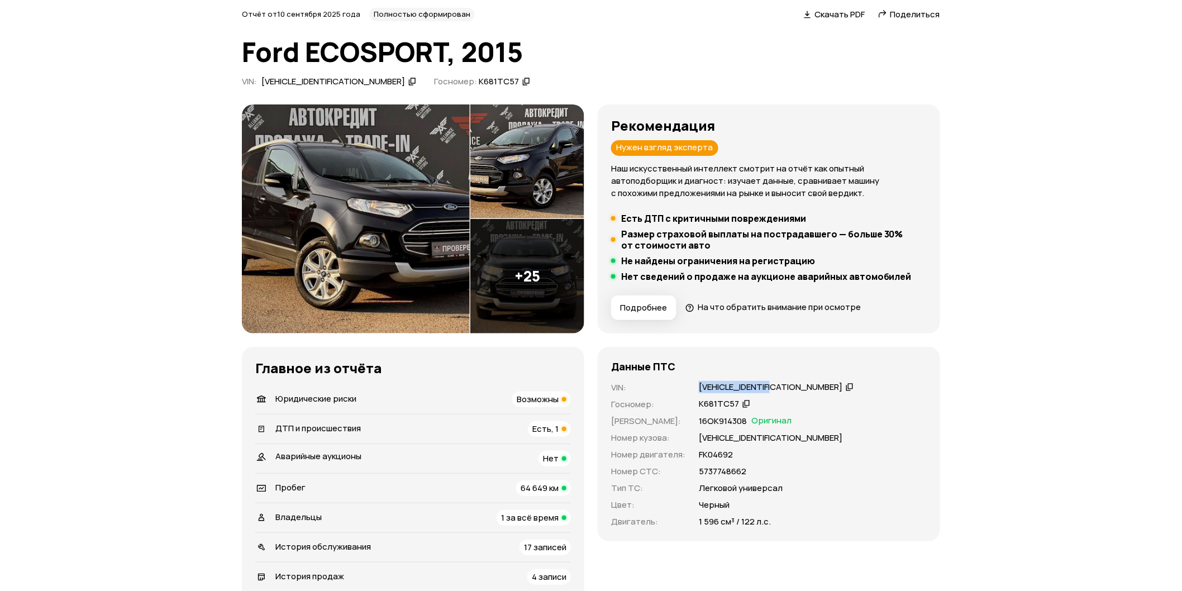
scroll to position [0, 0]
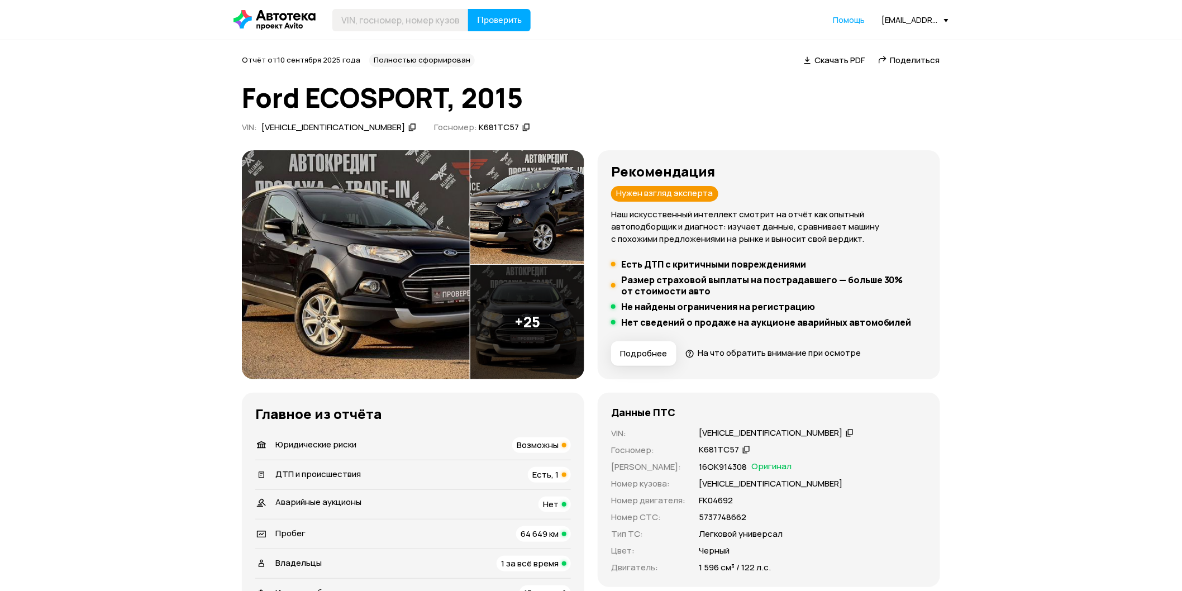
click at [845, 59] on span "Скачать PDF" at bounding box center [839, 60] width 50 height 12
